Goal: Navigation & Orientation: Go to known website

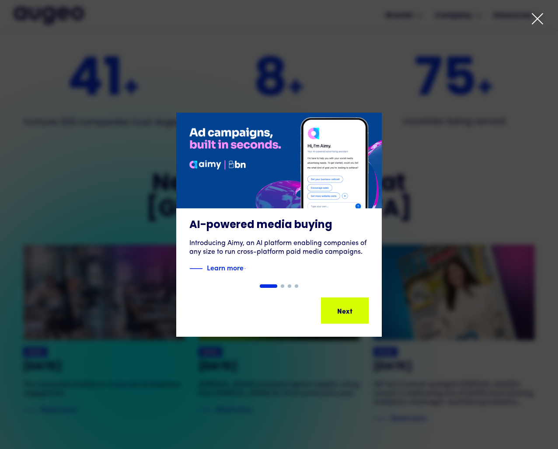
scroll to position [1661, 0]
